Goal: Task Accomplishment & Management: Use online tool/utility

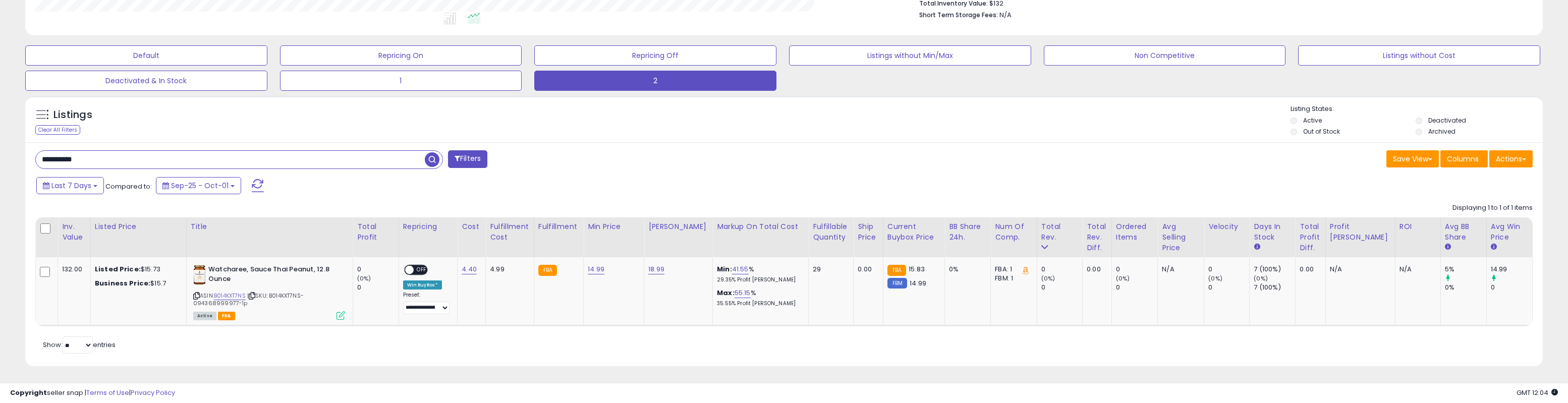
scroll to position [206, 883]
drag, startPoint x: 92, startPoint y: 160, endPoint x: -39, endPoint y: 163, distance: 131.0
paste input "text"
click at [426, 160] on span "button" at bounding box center [431, 159] width 14 height 14
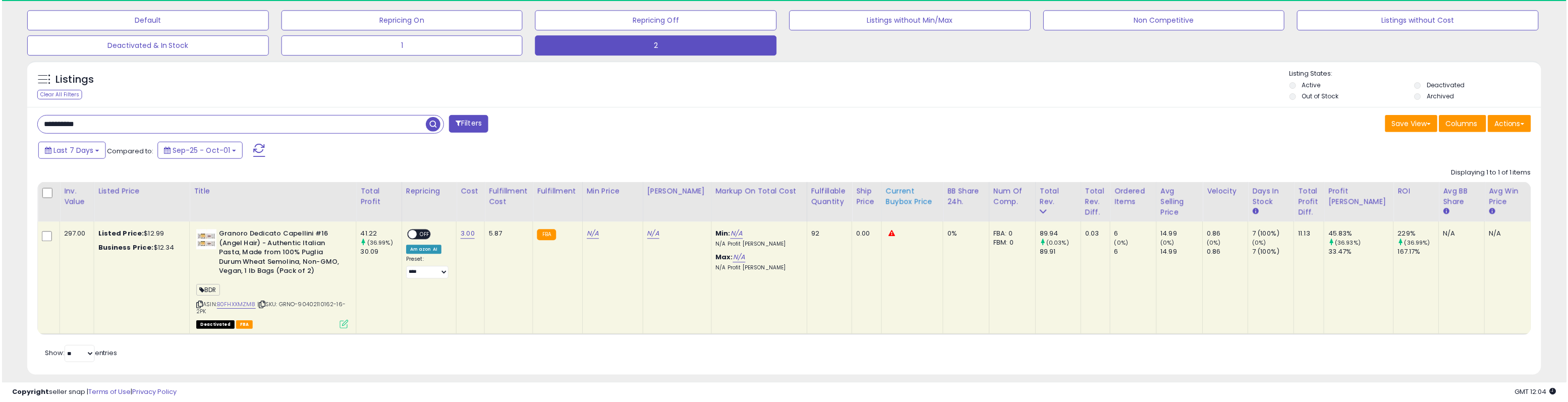
scroll to position [316, 0]
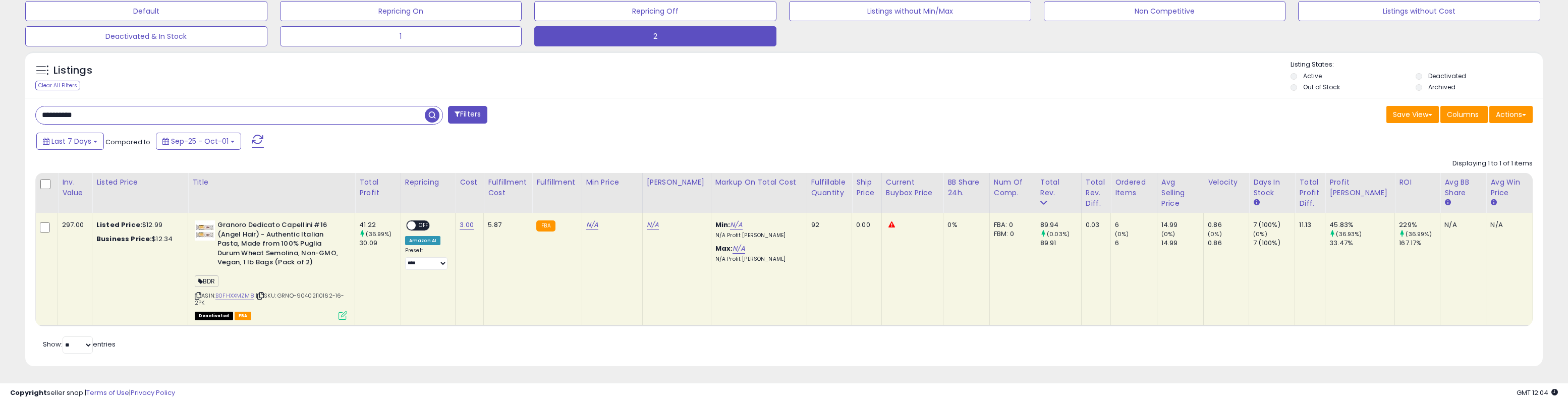
drag, startPoint x: 39, startPoint y: 112, endPoint x: 37, endPoint y: 103, distance: 9.2
paste input "text"
click at [234, 227] on b "Granoro Dedicato Capellini #16 (Angel Hair) - Authentic Italian Pasta, Made fro…" at bounding box center [278, 245] width 123 height 49
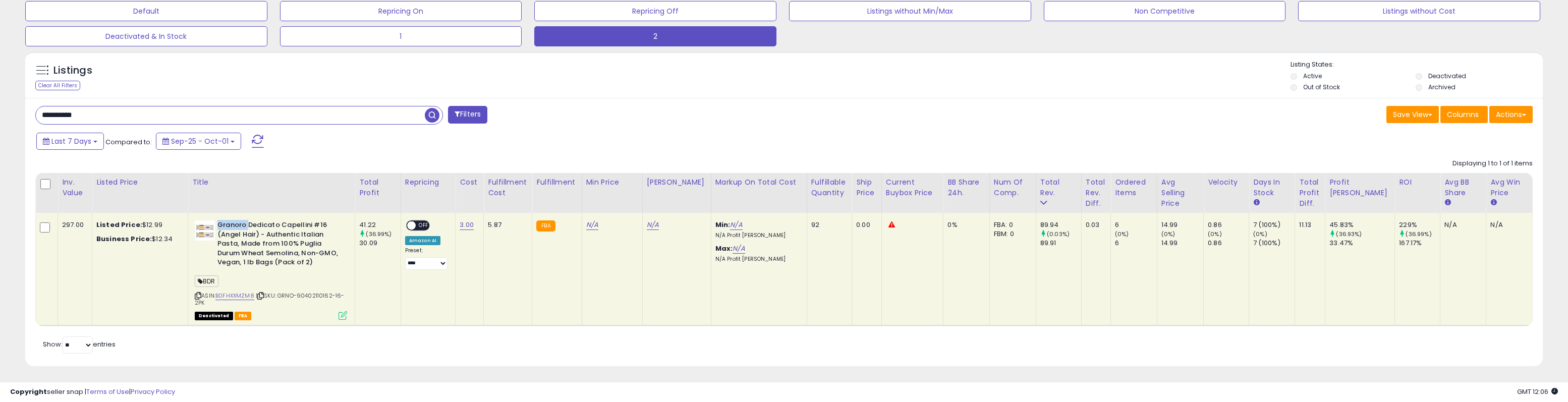
copy b "Granoro"
paste input "text"
type input "*******"
drag, startPoint x: 432, startPoint y: 110, endPoint x: 490, endPoint y: 109, distance: 58.0
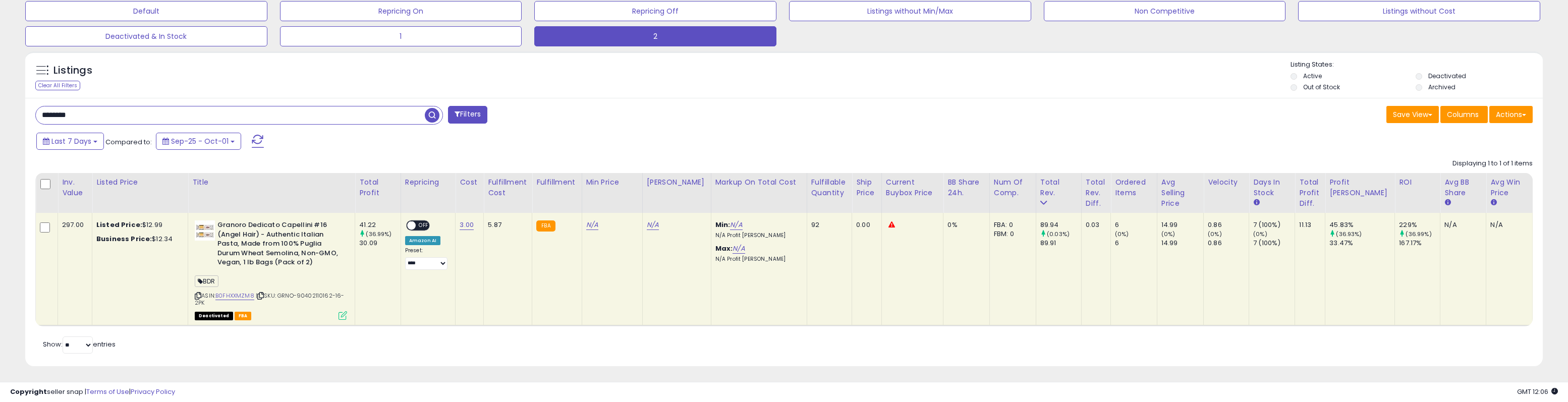
click at [433, 110] on span "button" at bounding box center [431, 115] width 14 height 14
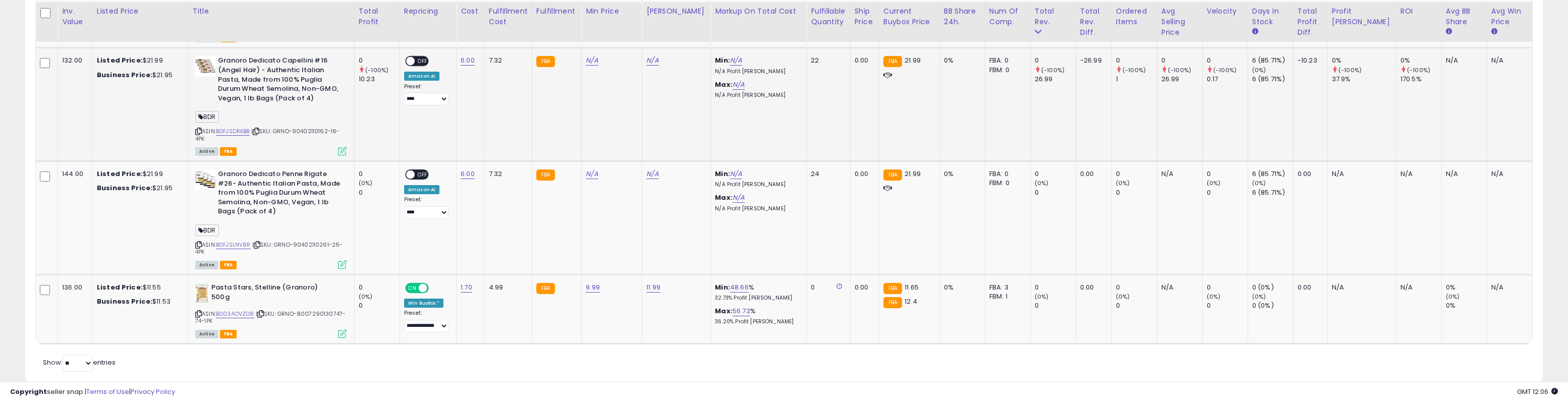
scroll to position [2453, 0]
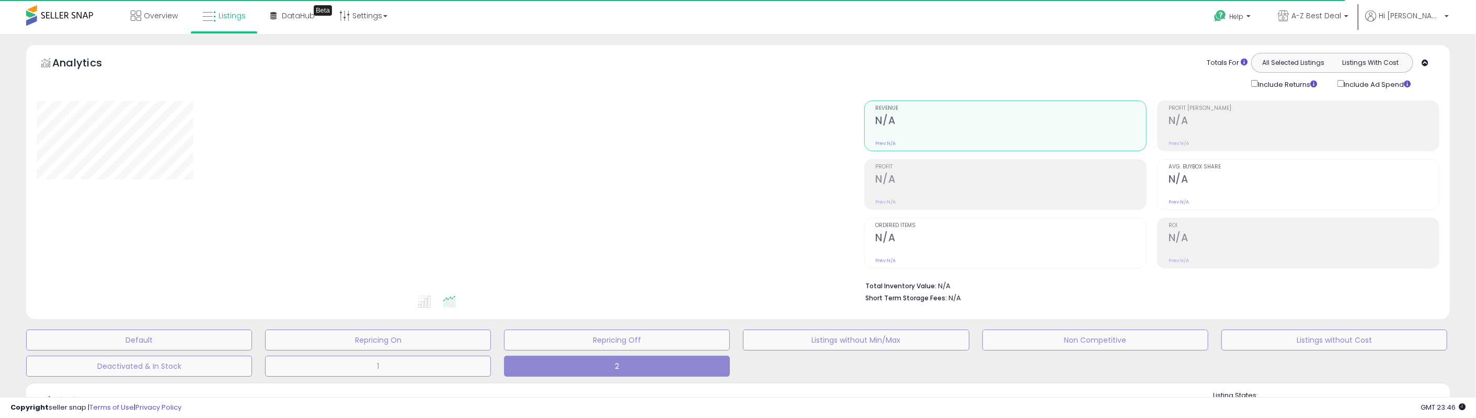
type input "**********"
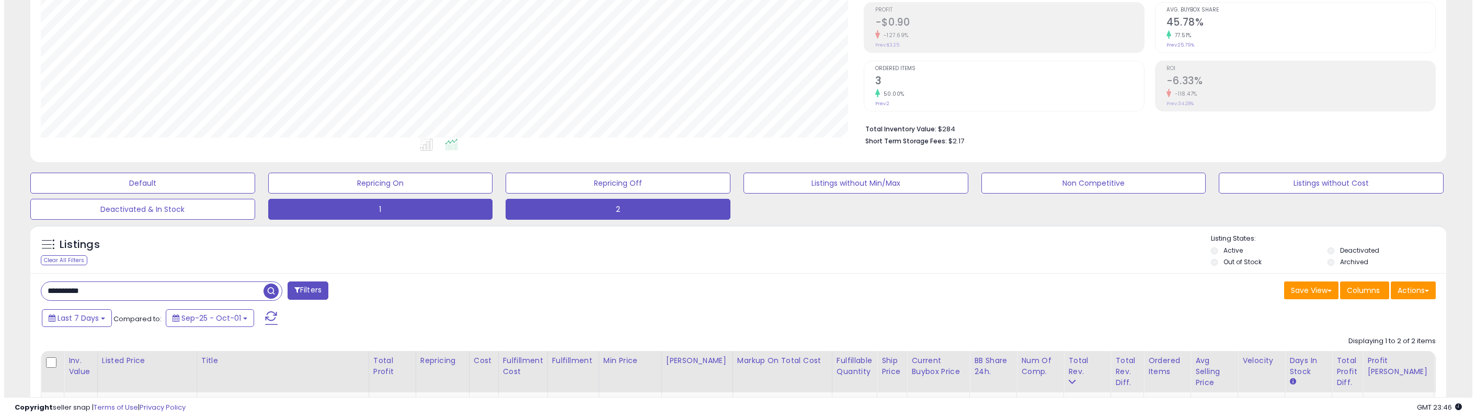
scroll to position [214, 823]
click at [411, 205] on button "1" at bounding box center [376, 209] width 225 height 21
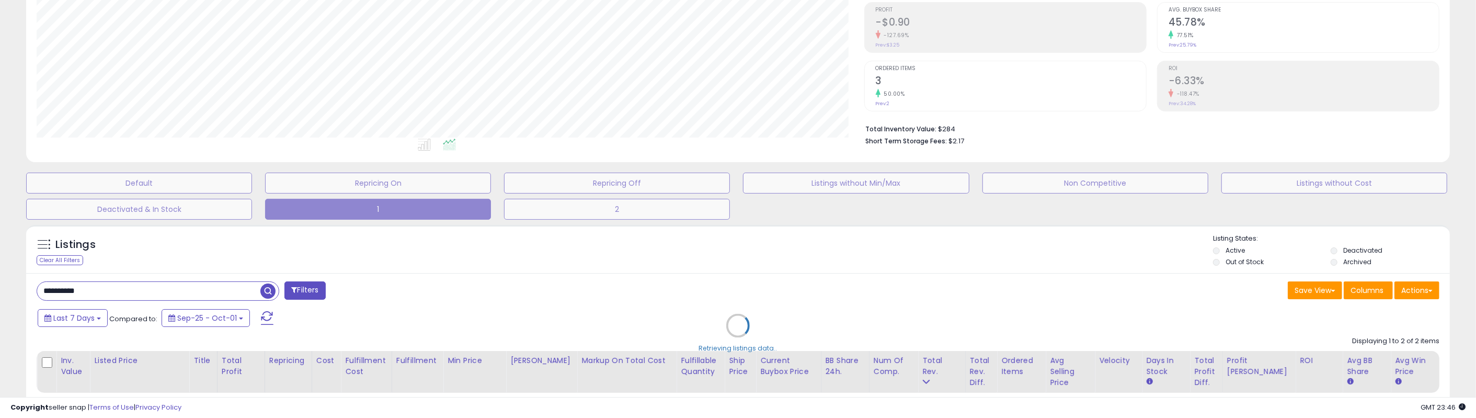
scroll to position [214, 827]
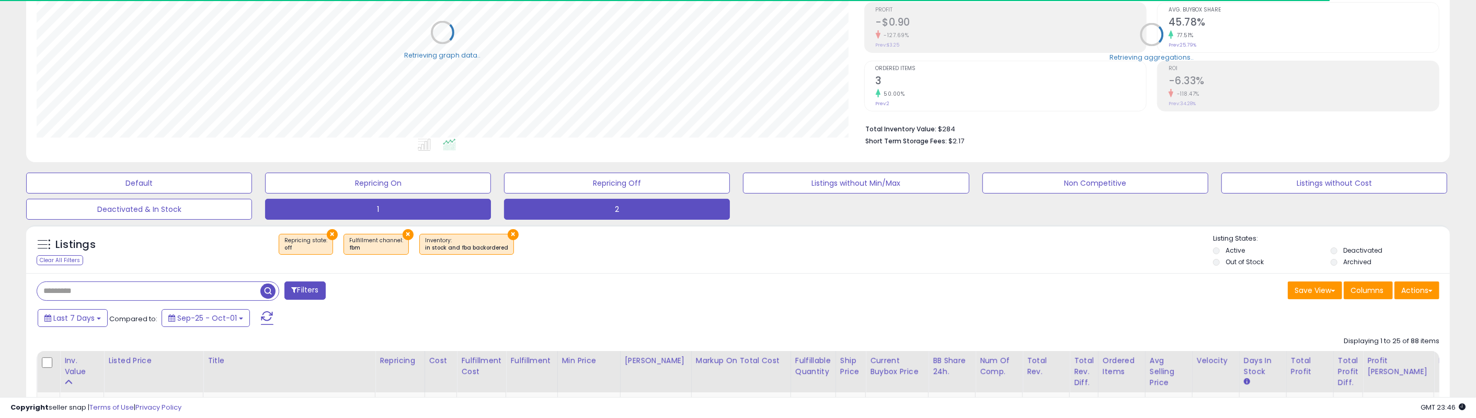
click at [563, 212] on button "2" at bounding box center [617, 209] width 226 height 21
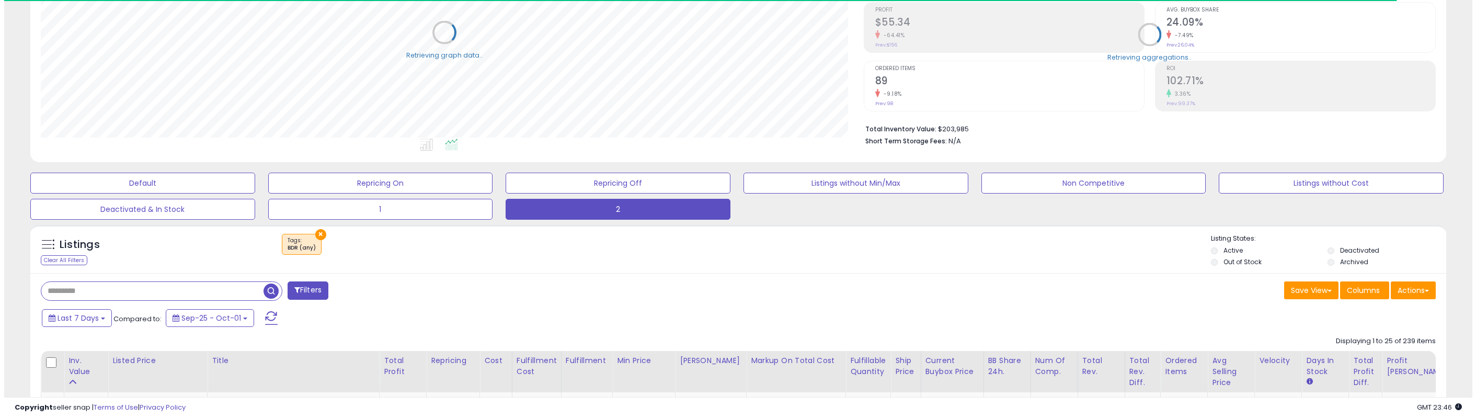
scroll to position [214, 823]
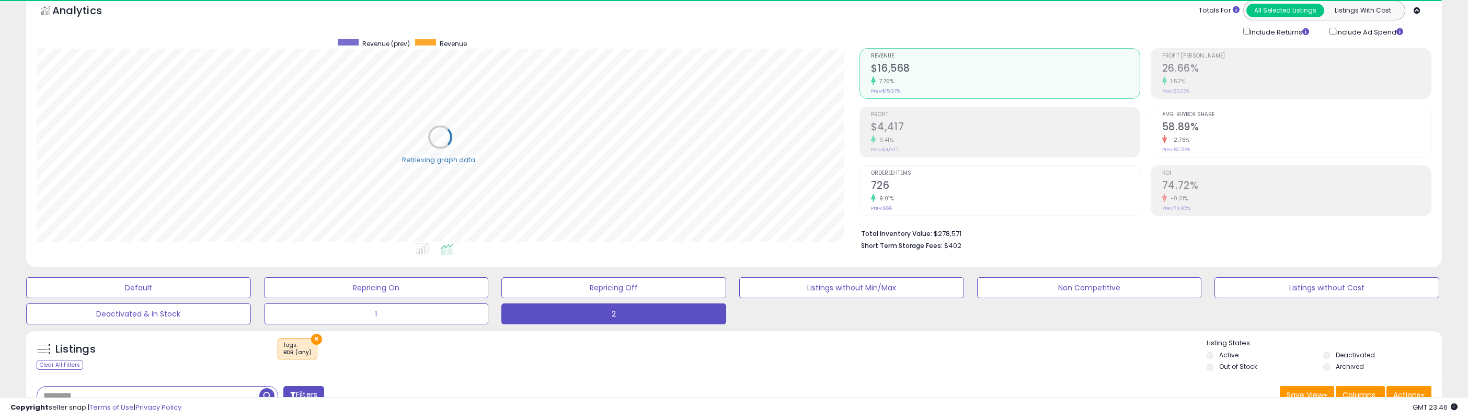
click at [913, 131] on h2 "$4,417" at bounding box center [1005, 128] width 269 height 14
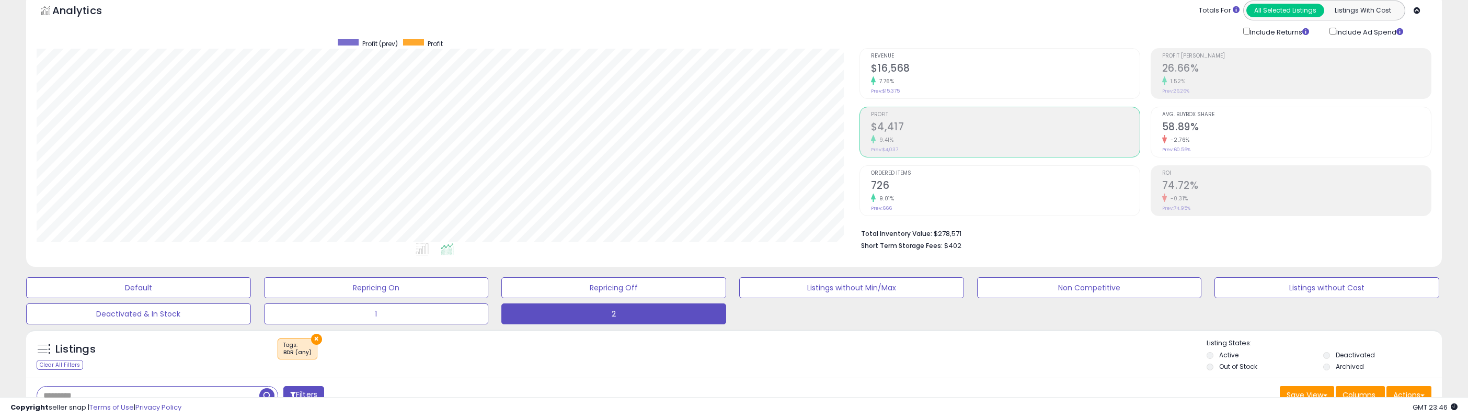
click at [892, 125] on h2 "$4,417" at bounding box center [1005, 128] width 269 height 14
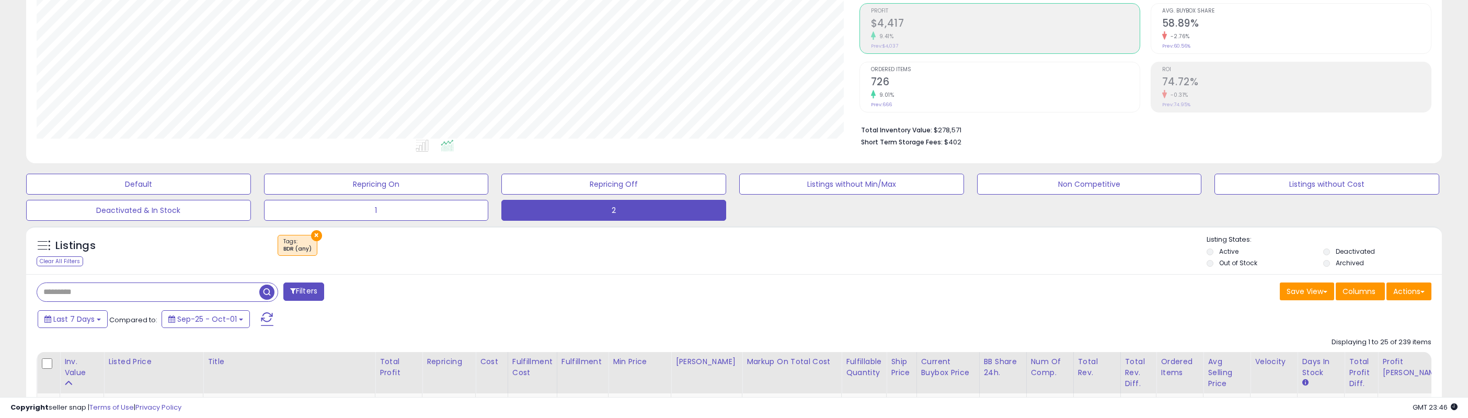
scroll to position [157, 0]
click at [71, 320] on span "Last 7 Days" at bounding box center [73, 318] width 41 height 10
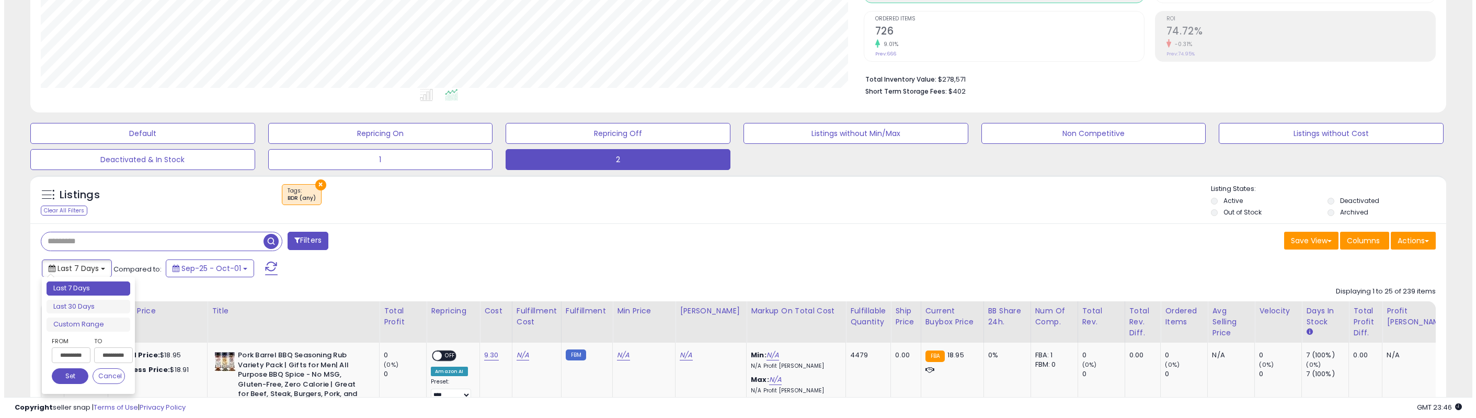
scroll to position [209, 0]
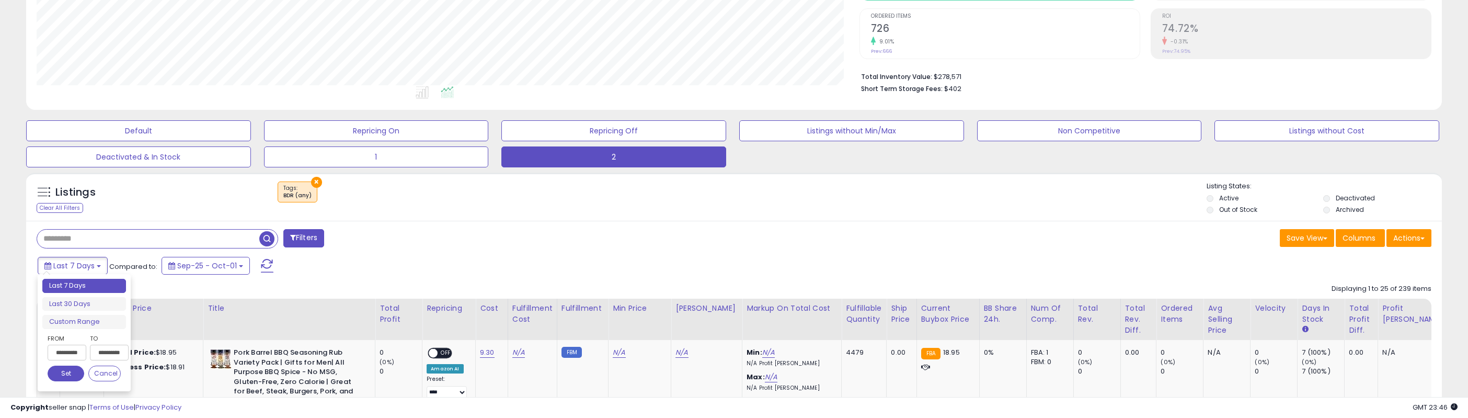
click at [53, 349] on input "**********" at bounding box center [67, 353] width 39 height 16
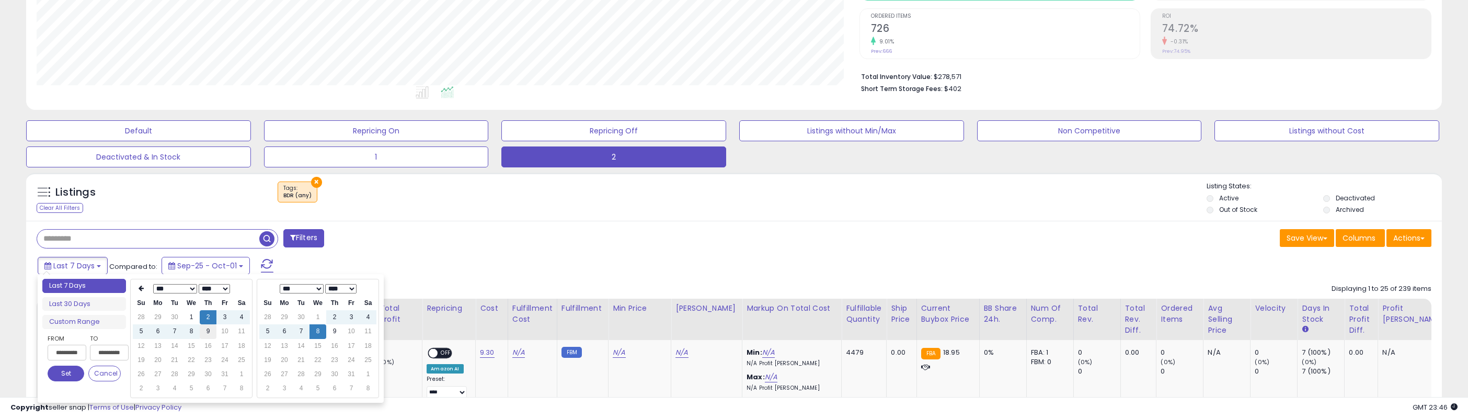
type input "**********"
click at [205, 333] on td "9" at bounding box center [208, 331] width 17 height 14
type input "**********"
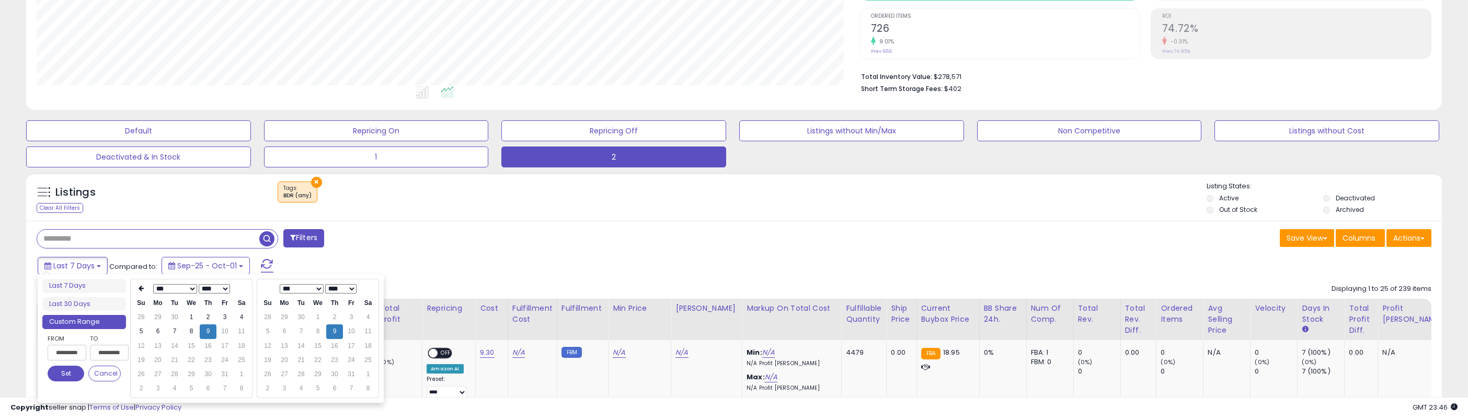
type input "**********"
click at [67, 377] on button "Set" at bounding box center [66, 374] width 37 height 16
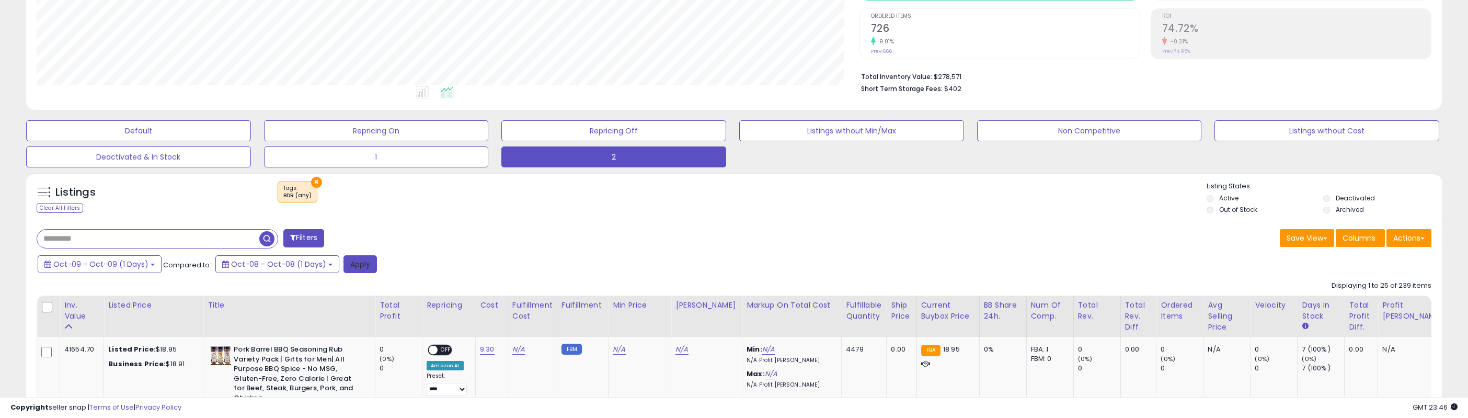
click at [346, 263] on button "Apply" at bounding box center [360, 264] width 33 height 18
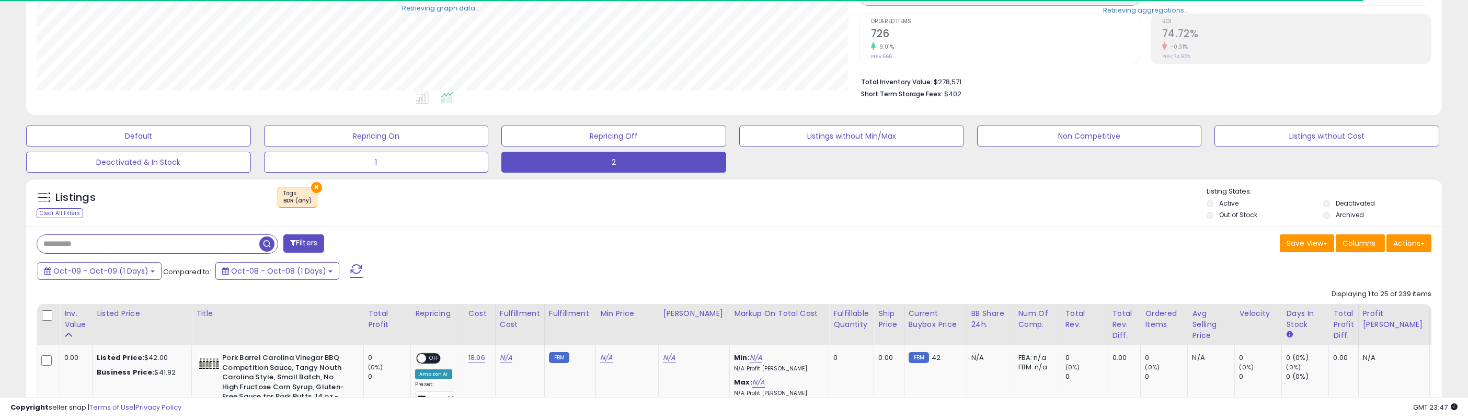
scroll to position [0, 0]
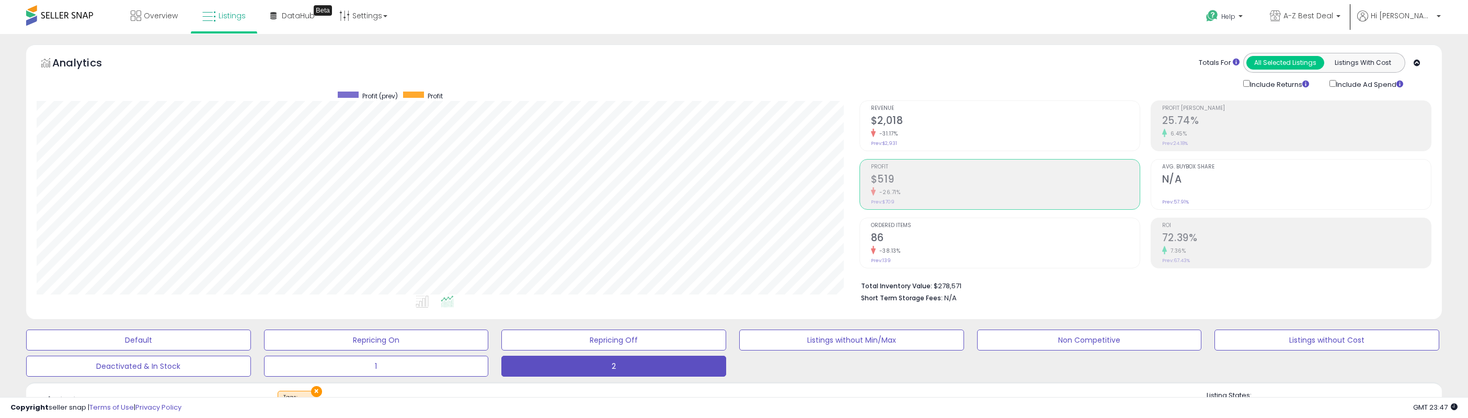
click at [1222, 123] on h2 "25.74%" at bounding box center [1297, 122] width 269 height 14
drag, startPoint x: 886, startPoint y: 170, endPoint x: 902, endPoint y: 168, distance: 15.8
click at [887, 170] on div "Profit $519 -26.71% Prev: $709" at bounding box center [1005, 183] width 269 height 47
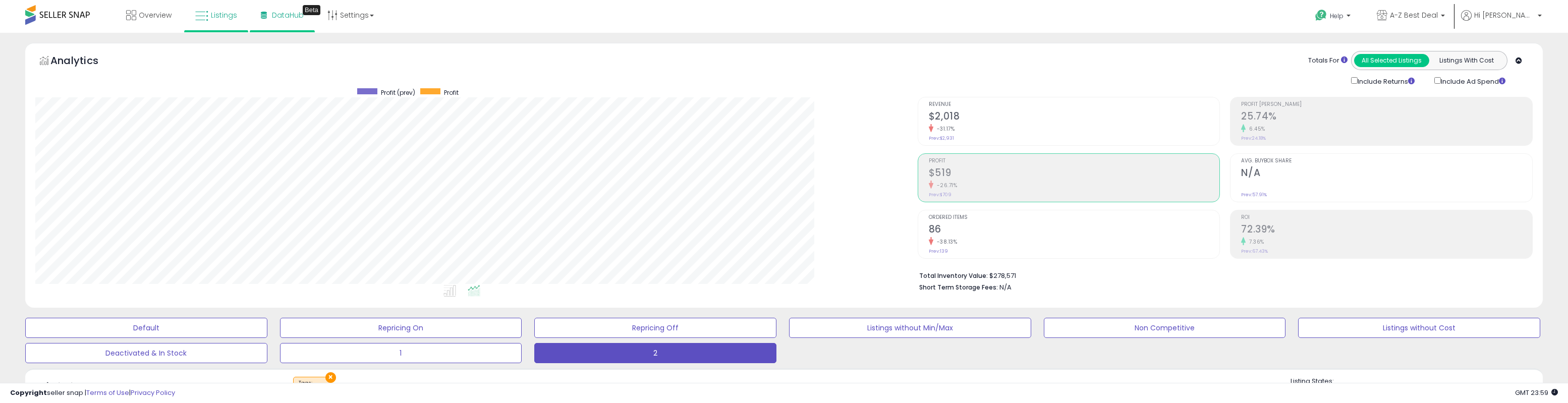
scroll to position [206, 883]
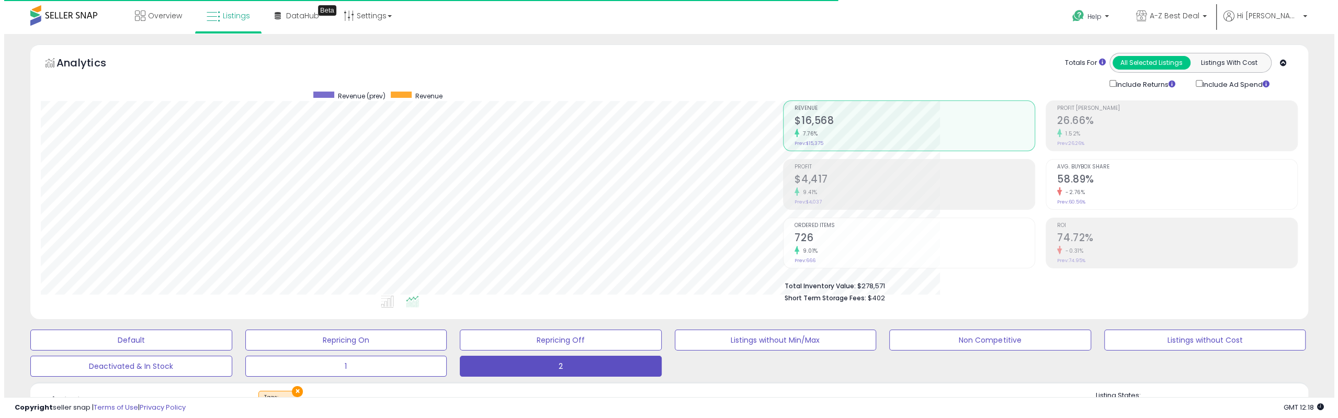
scroll to position [214, 742]
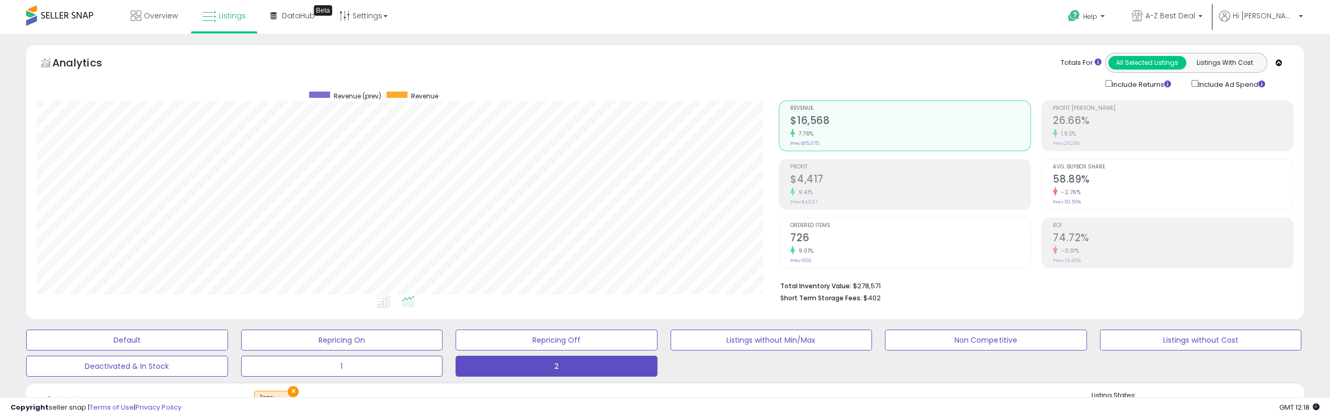
click at [838, 185] on h2 "$4,417" at bounding box center [910, 180] width 240 height 14
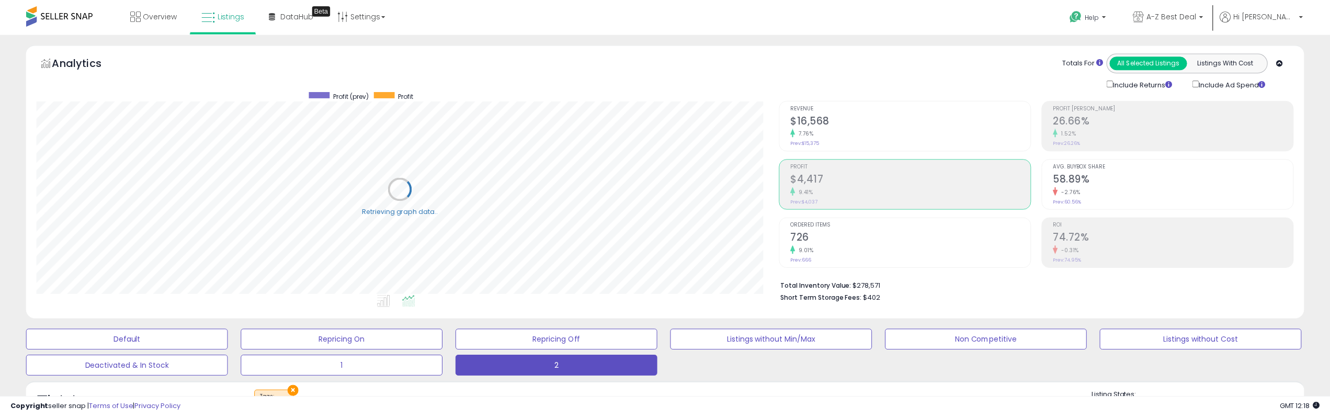
scroll to position [522746, 522218]
